Goal: Information Seeking & Learning: Learn about a topic

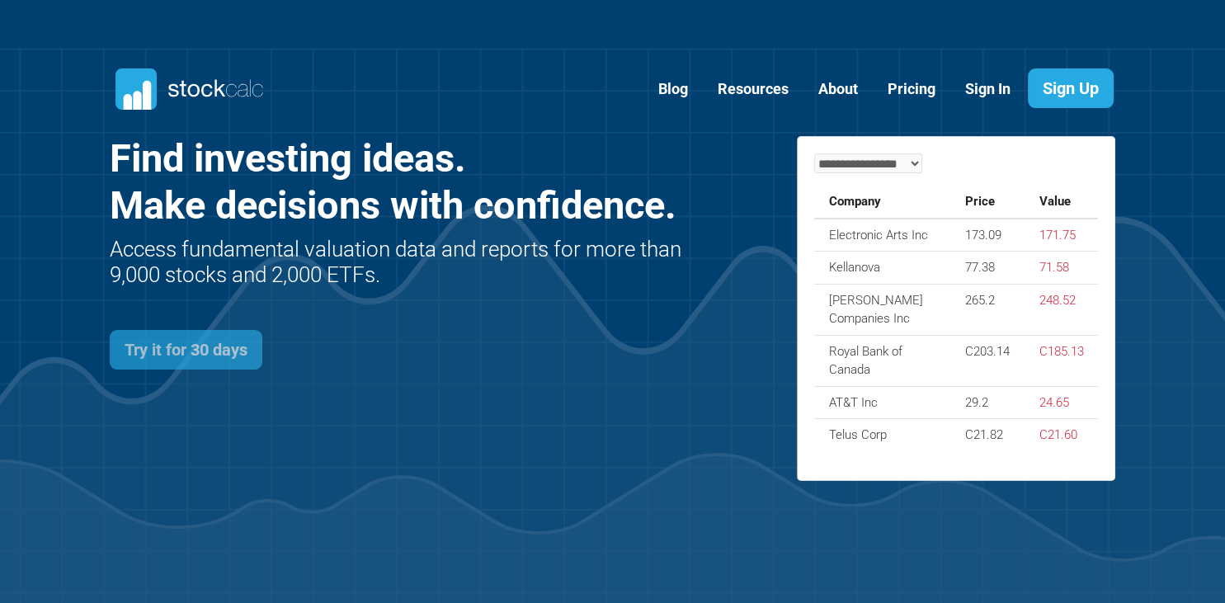
click at [196, 351] on link "Try it for 30 days" at bounding box center [186, 350] width 153 height 40
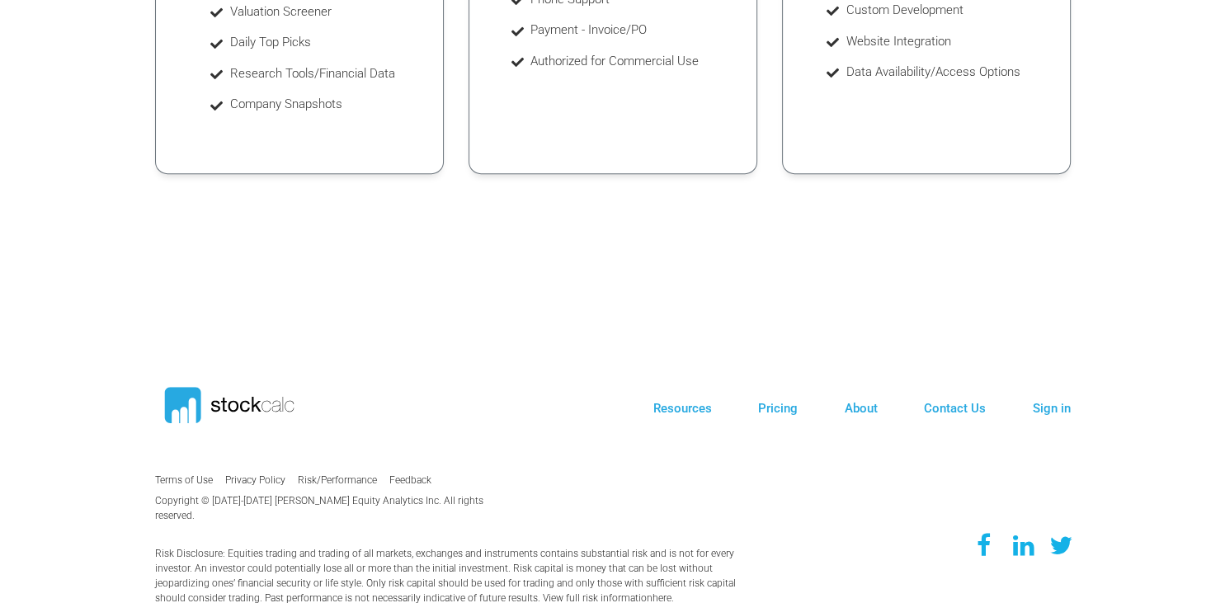
scroll to position [725, 0]
click at [789, 406] on link "Pricing" at bounding box center [778, 405] width 40 height 15
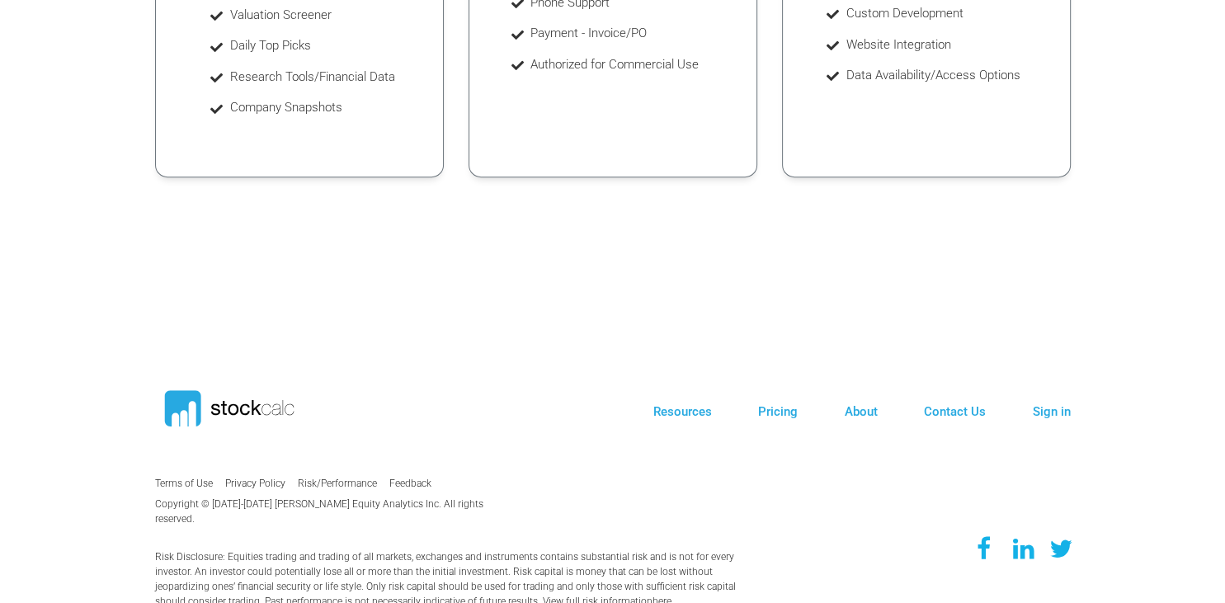
scroll to position [725, 0]
